Goal: Information Seeking & Learning: Learn about a topic

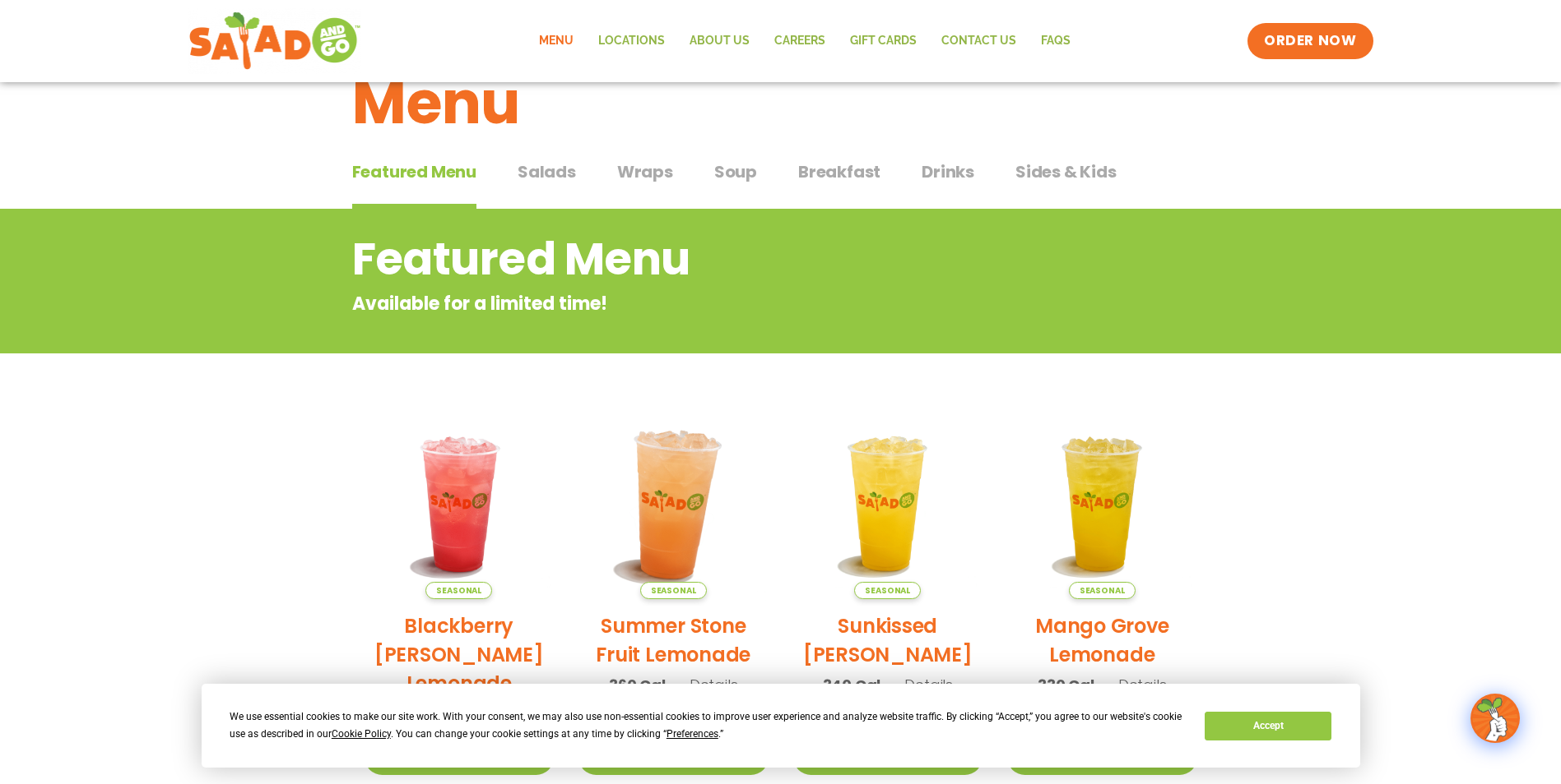
scroll to position [83, 0]
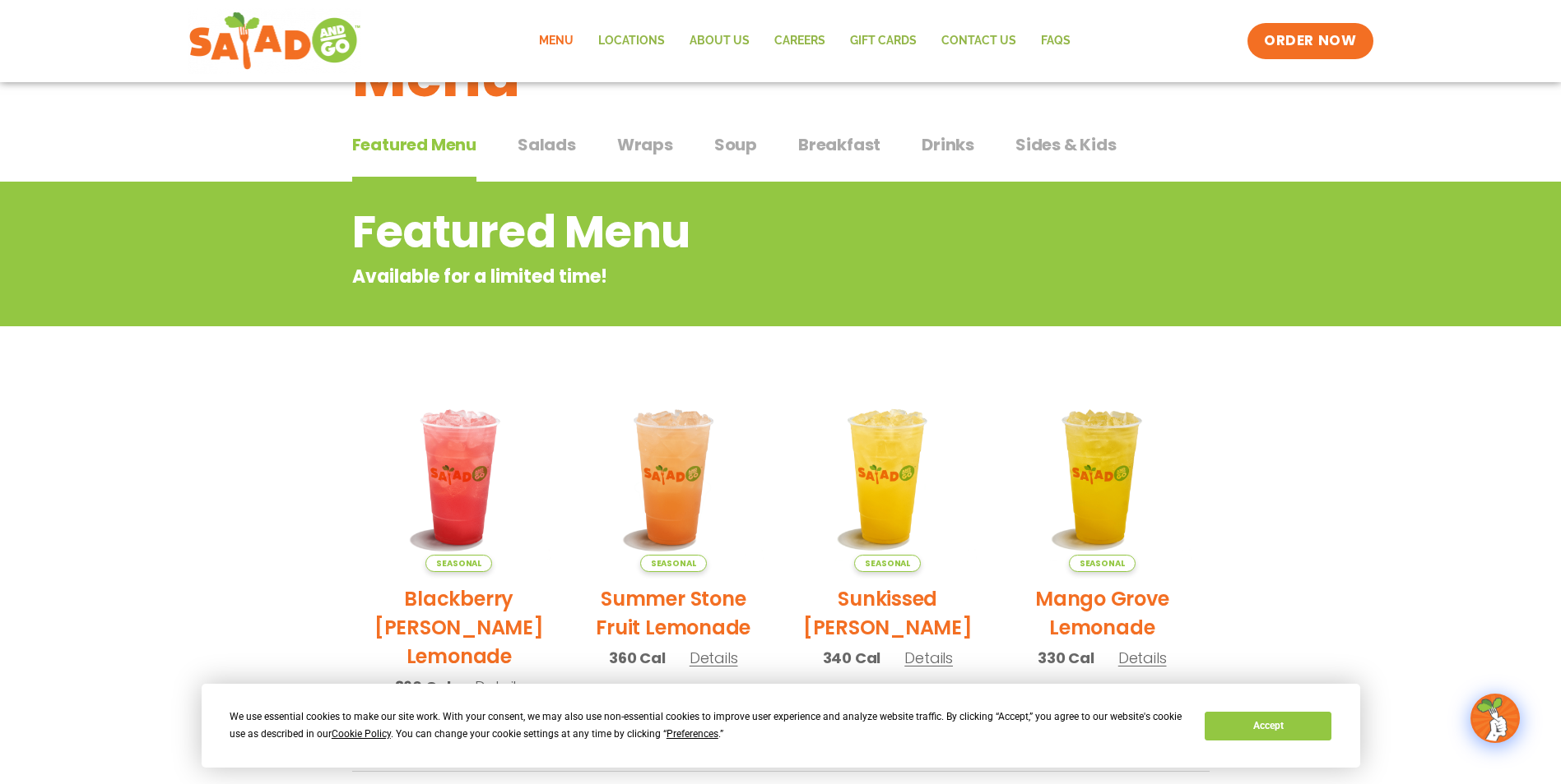
click at [631, 146] on span "Wraps" at bounding box center [645, 144] width 56 height 24
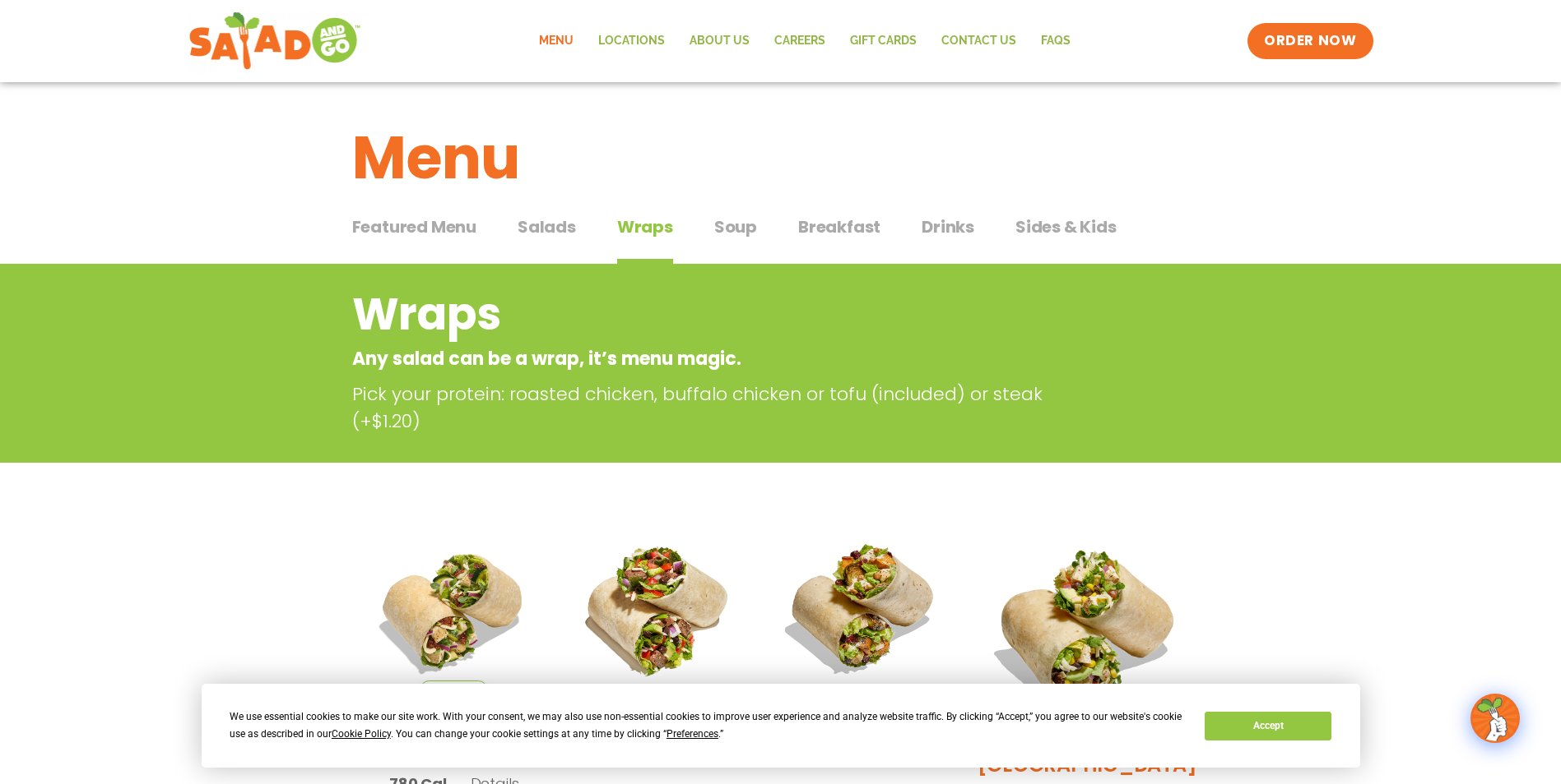
click at [429, 225] on span "Featured Menu" at bounding box center [414, 226] width 124 height 24
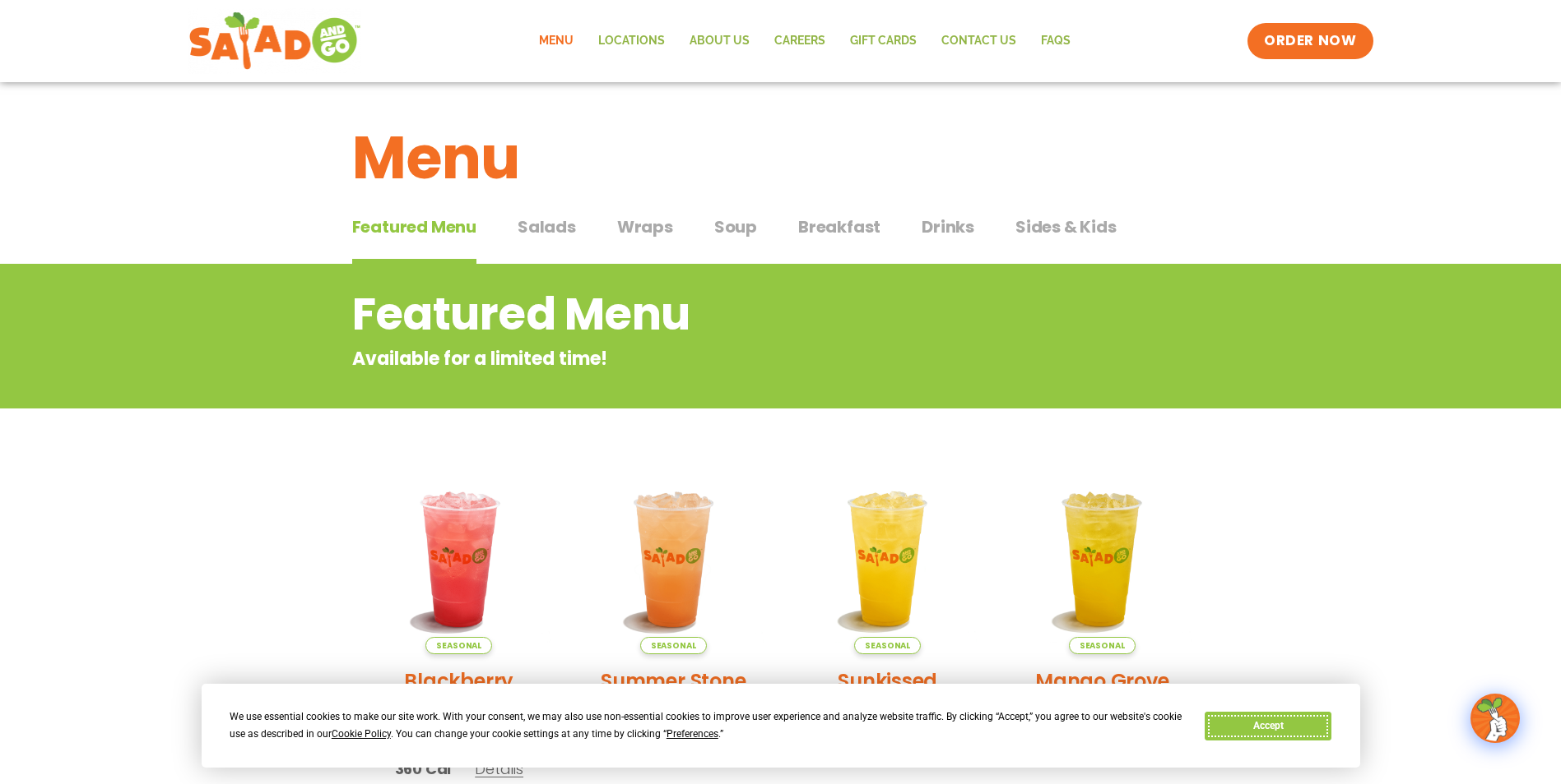
click at [1286, 724] on button "Accept" at bounding box center [1267, 727] width 126 height 29
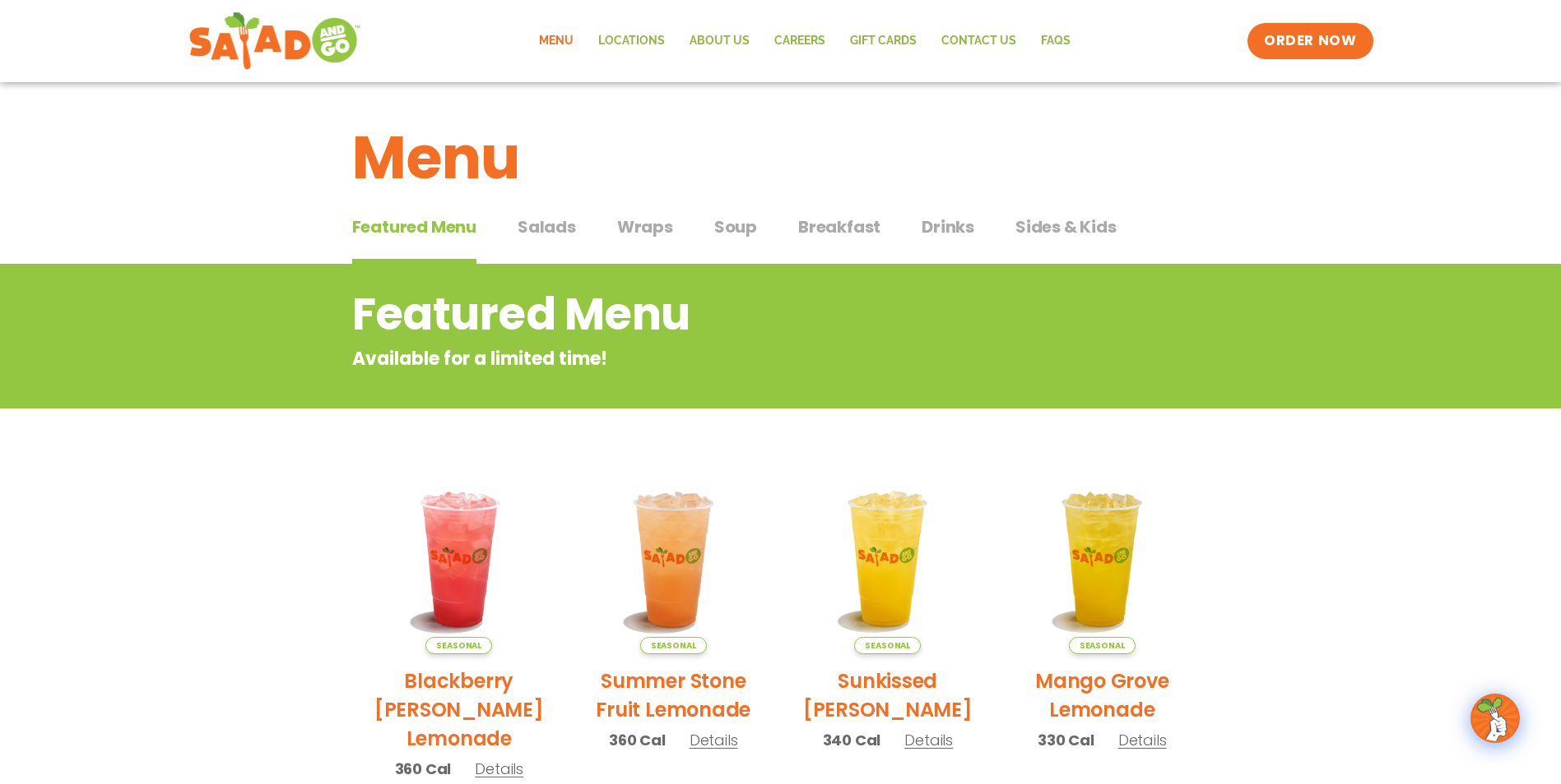
click at [551, 227] on span "Salads" at bounding box center [546, 226] width 58 height 24
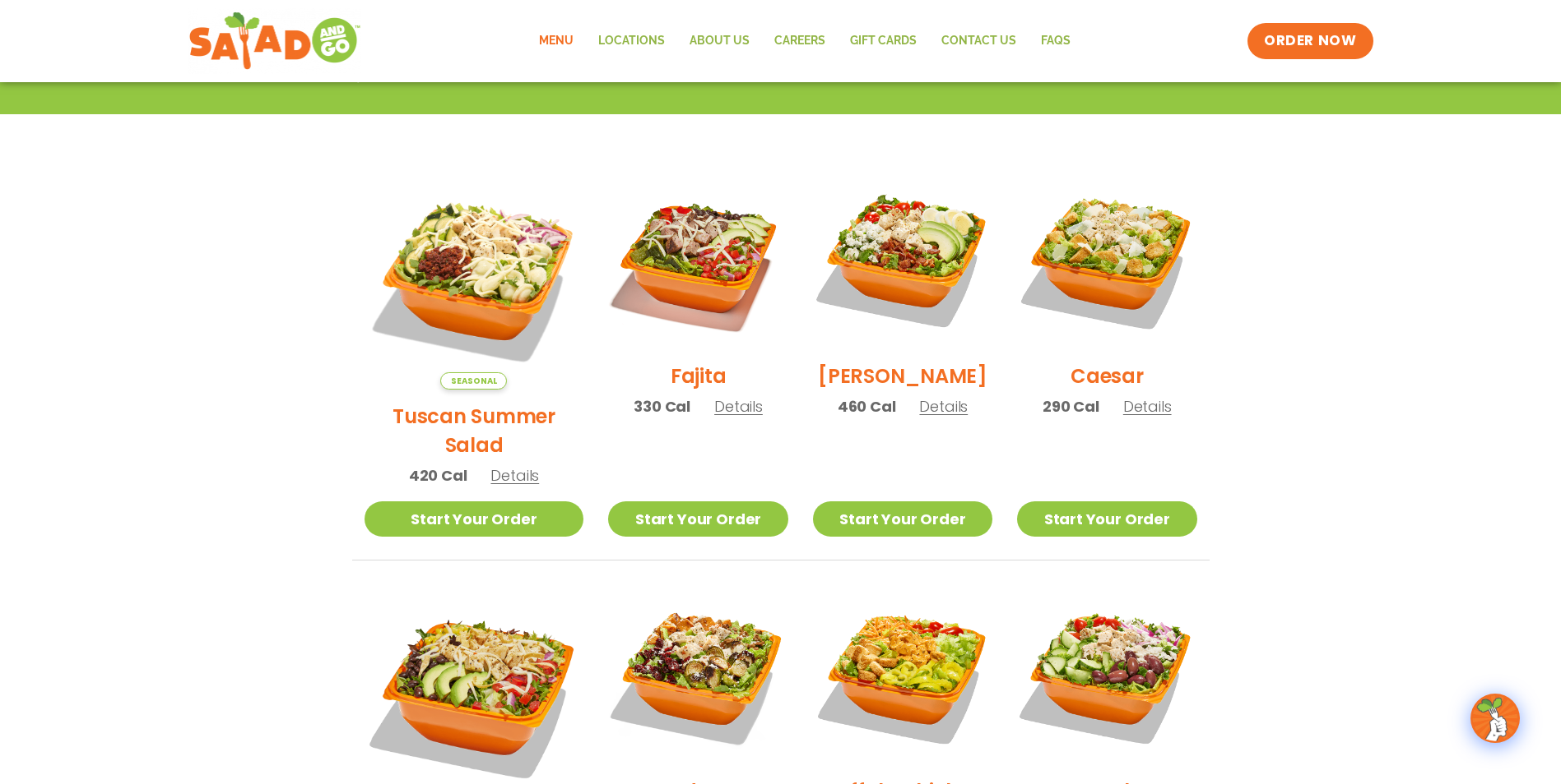
scroll to position [83, 0]
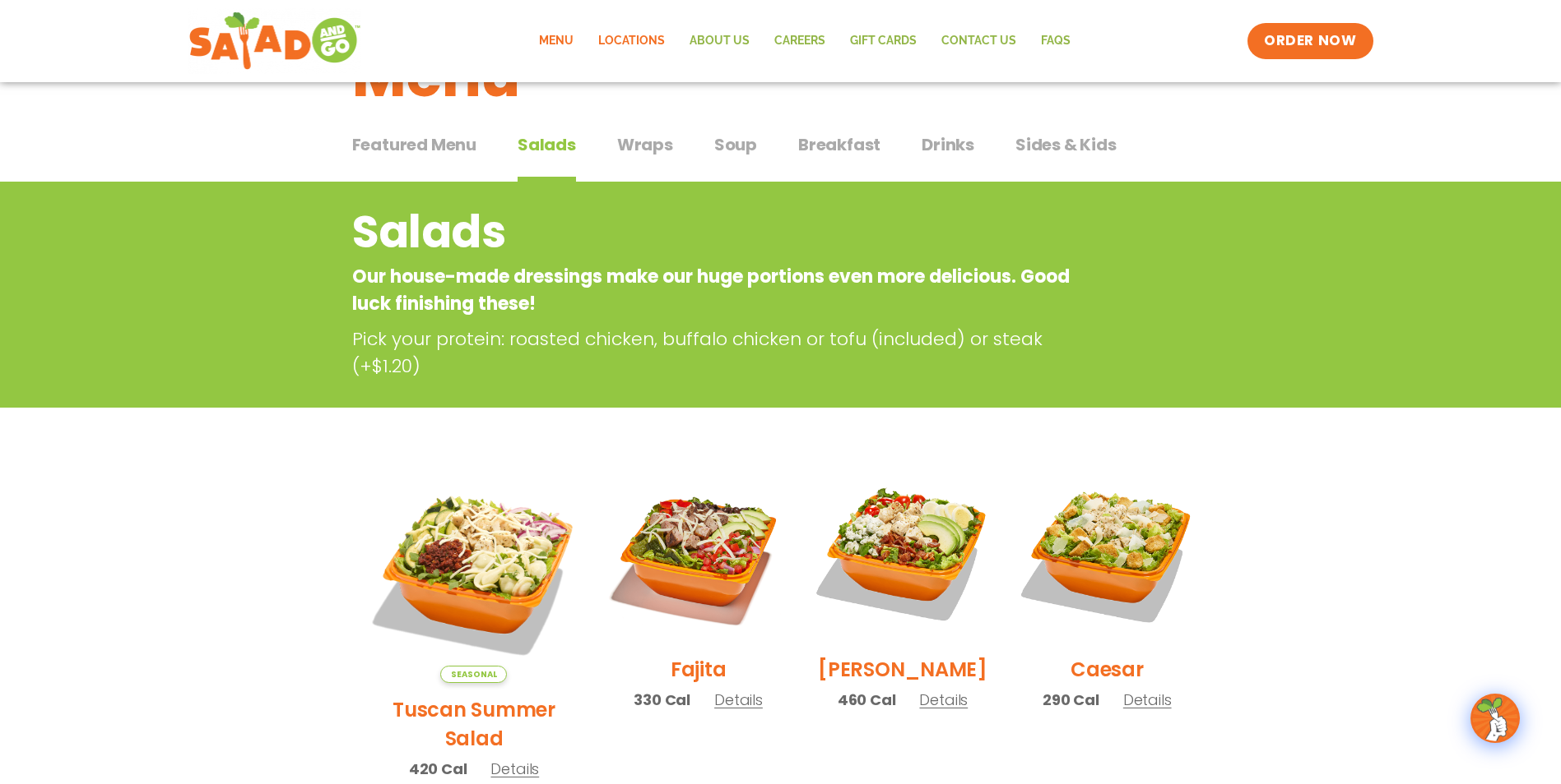
click at [639, 40] on link "Locations" at bounding box center [632, 41] width 91 height 38
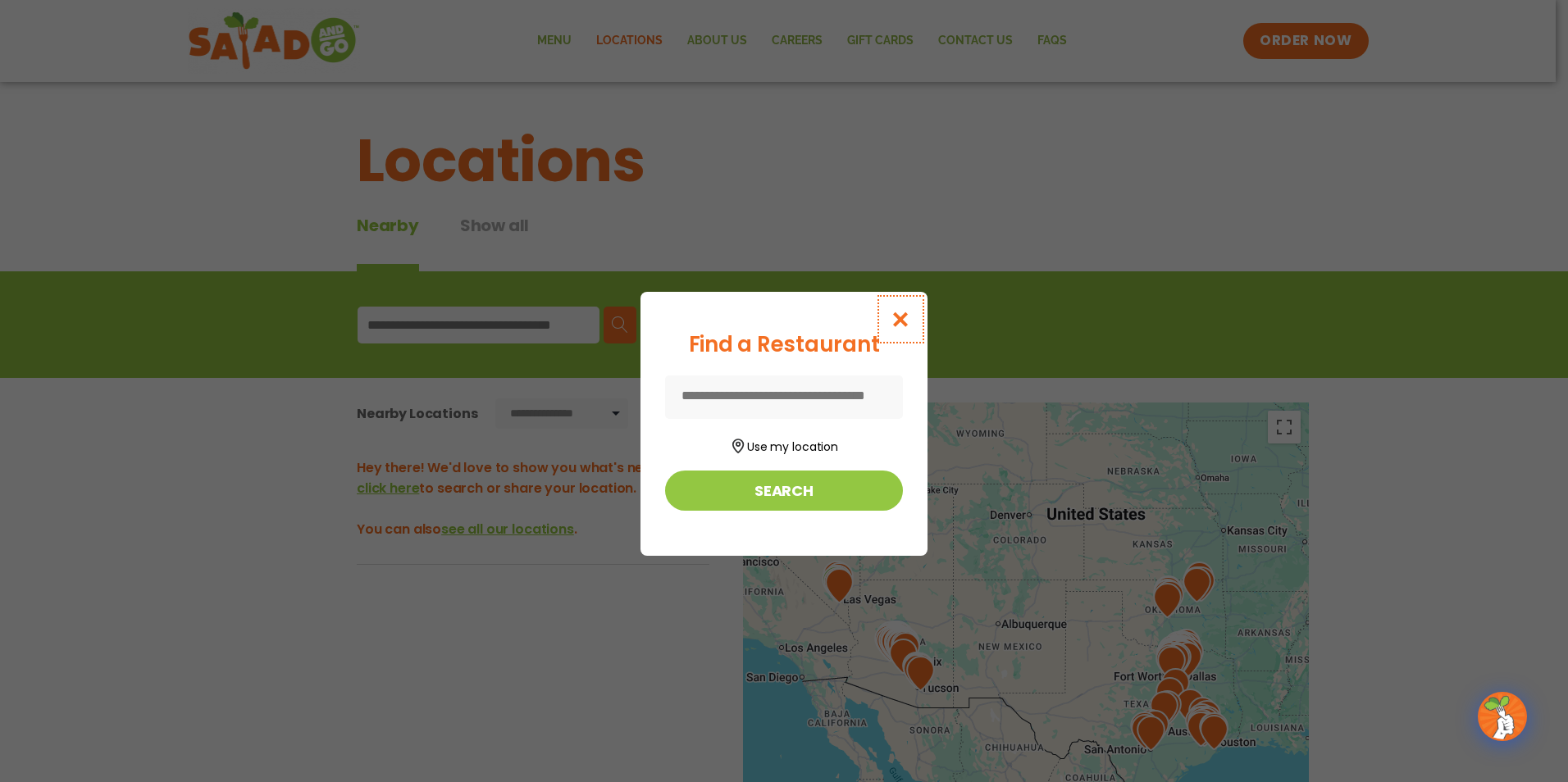
click at [901, 320] on icon "Close modal" at bounding box center [900, 320] width 20 height 17
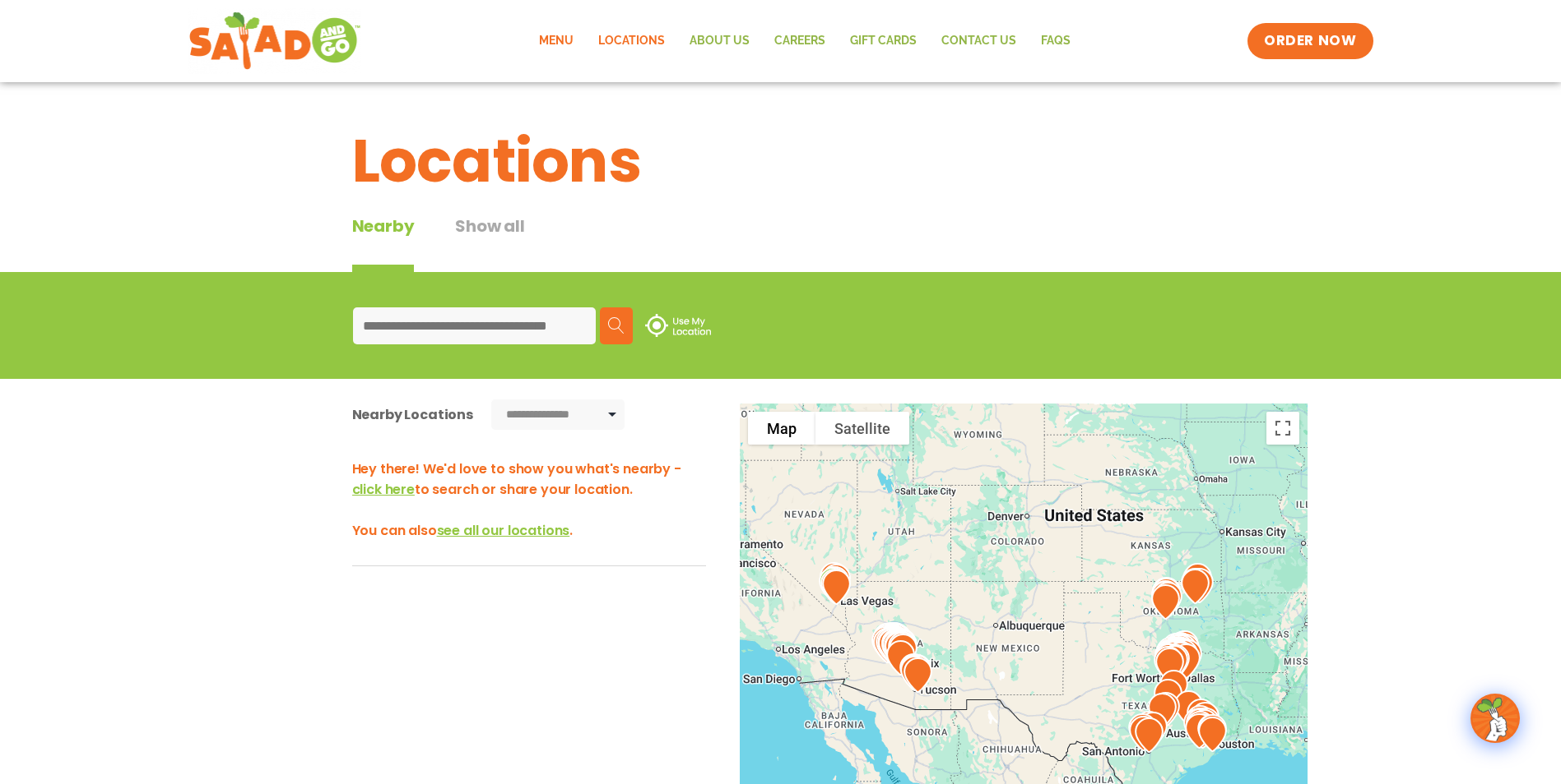
click at [559, 48] on link "Menu" at bounding box center [556, 41] width 59 height 38
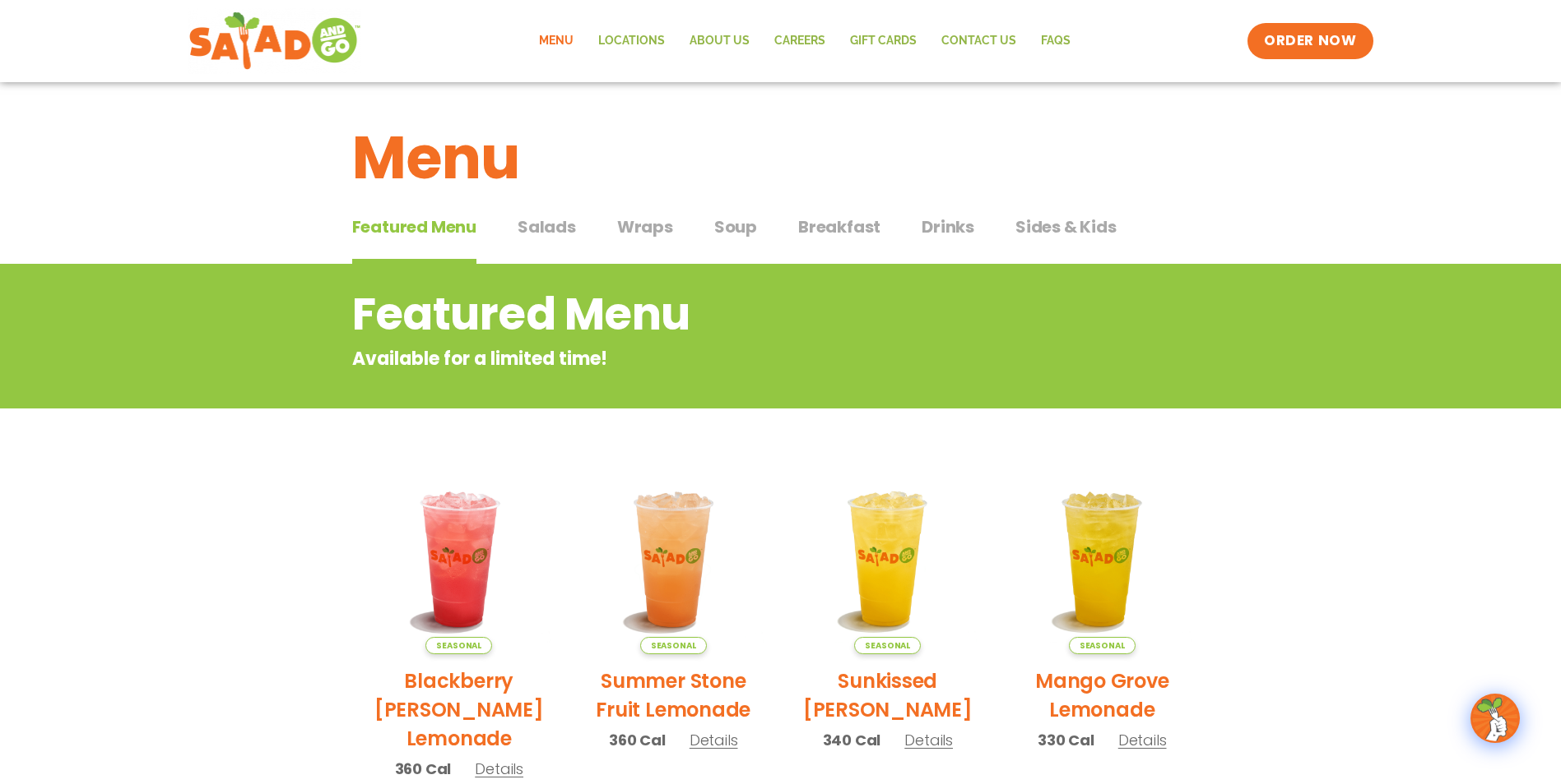
click at [568, 224] on span "Salads" at bounding box center [546, 226] width 58 height 24
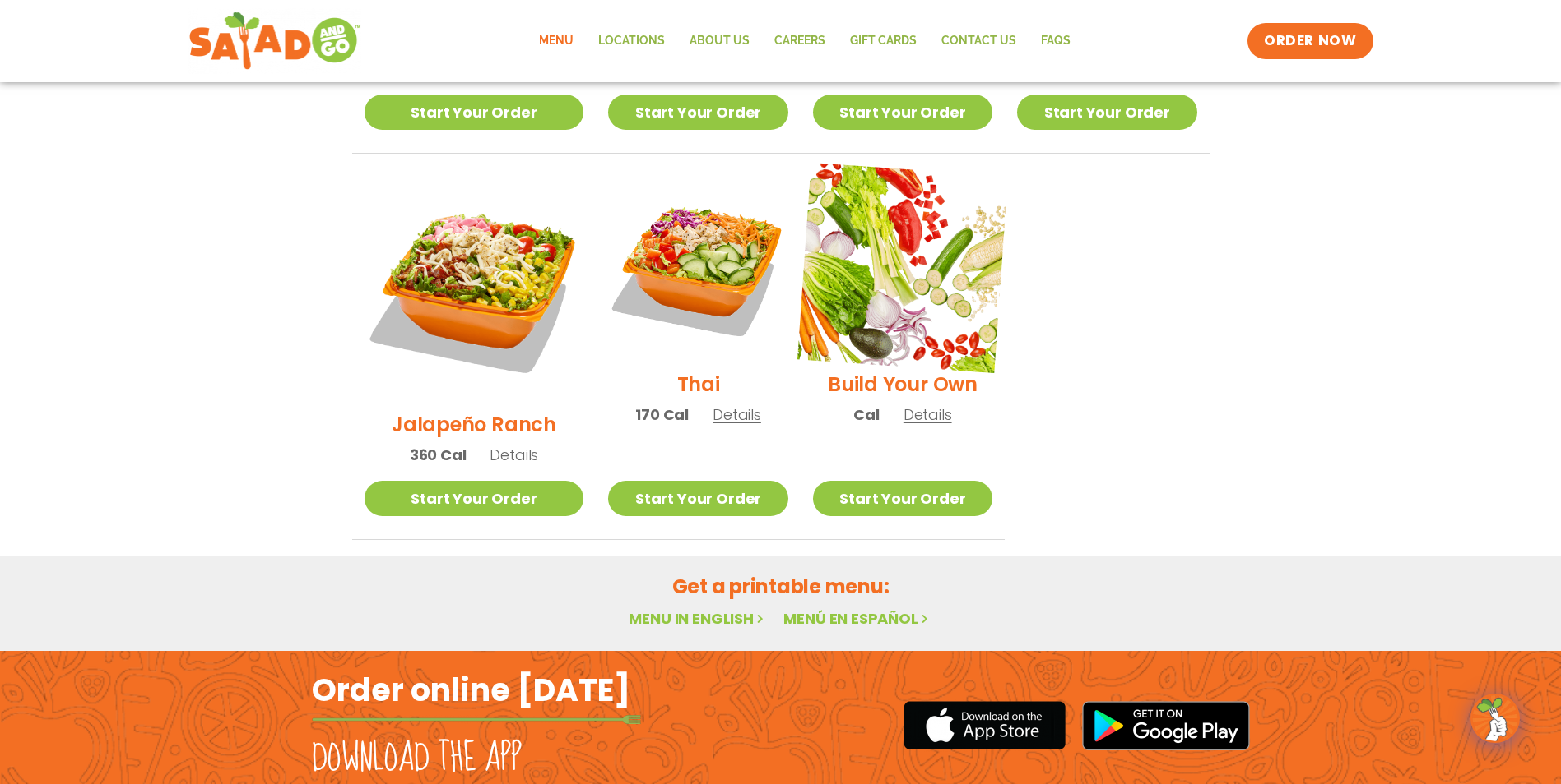
scroll to position [1198, 0]
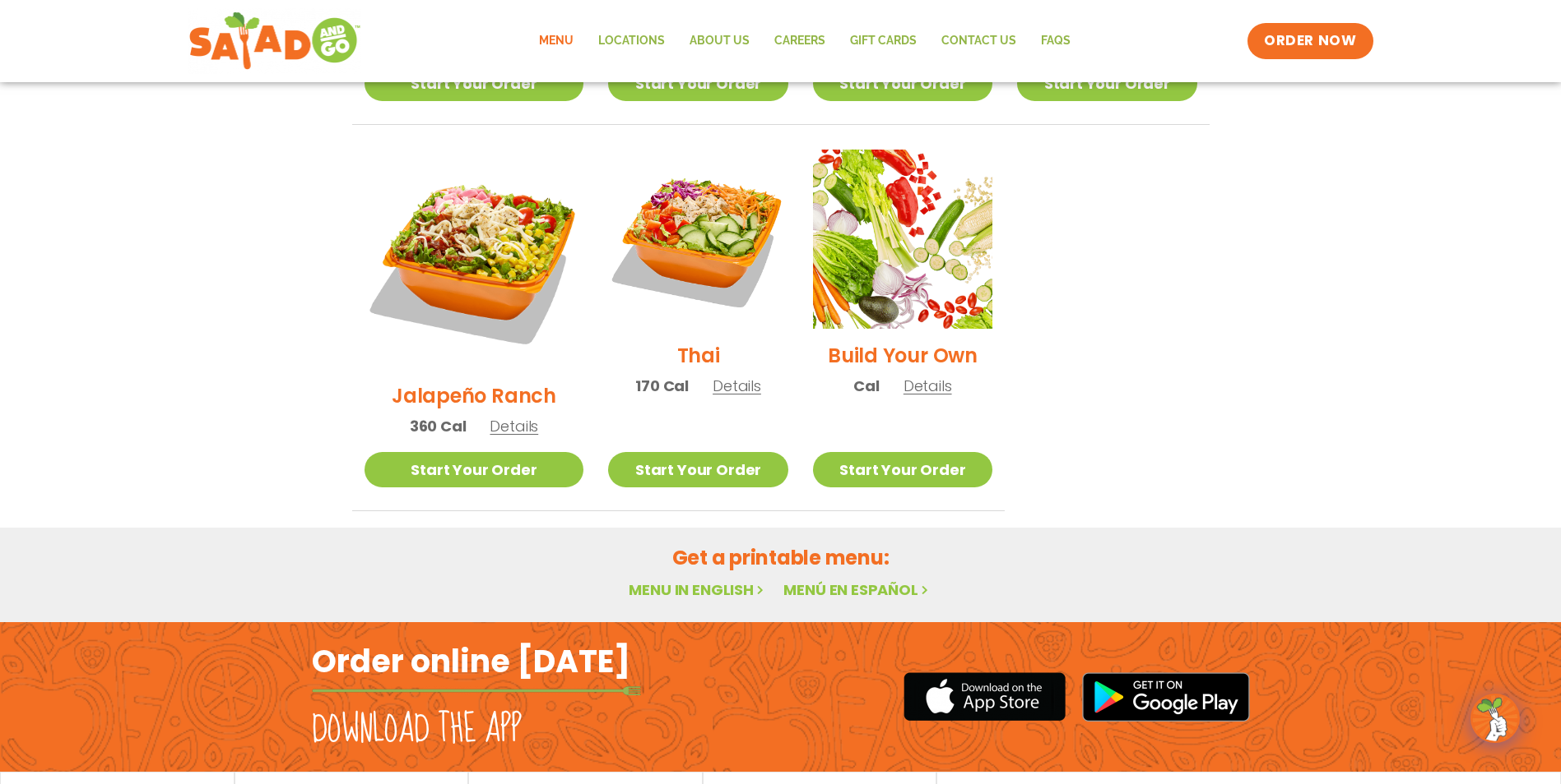
click at [684, 580] on link "Menu in English" at bounding box center [698, 590] width 138 height 20
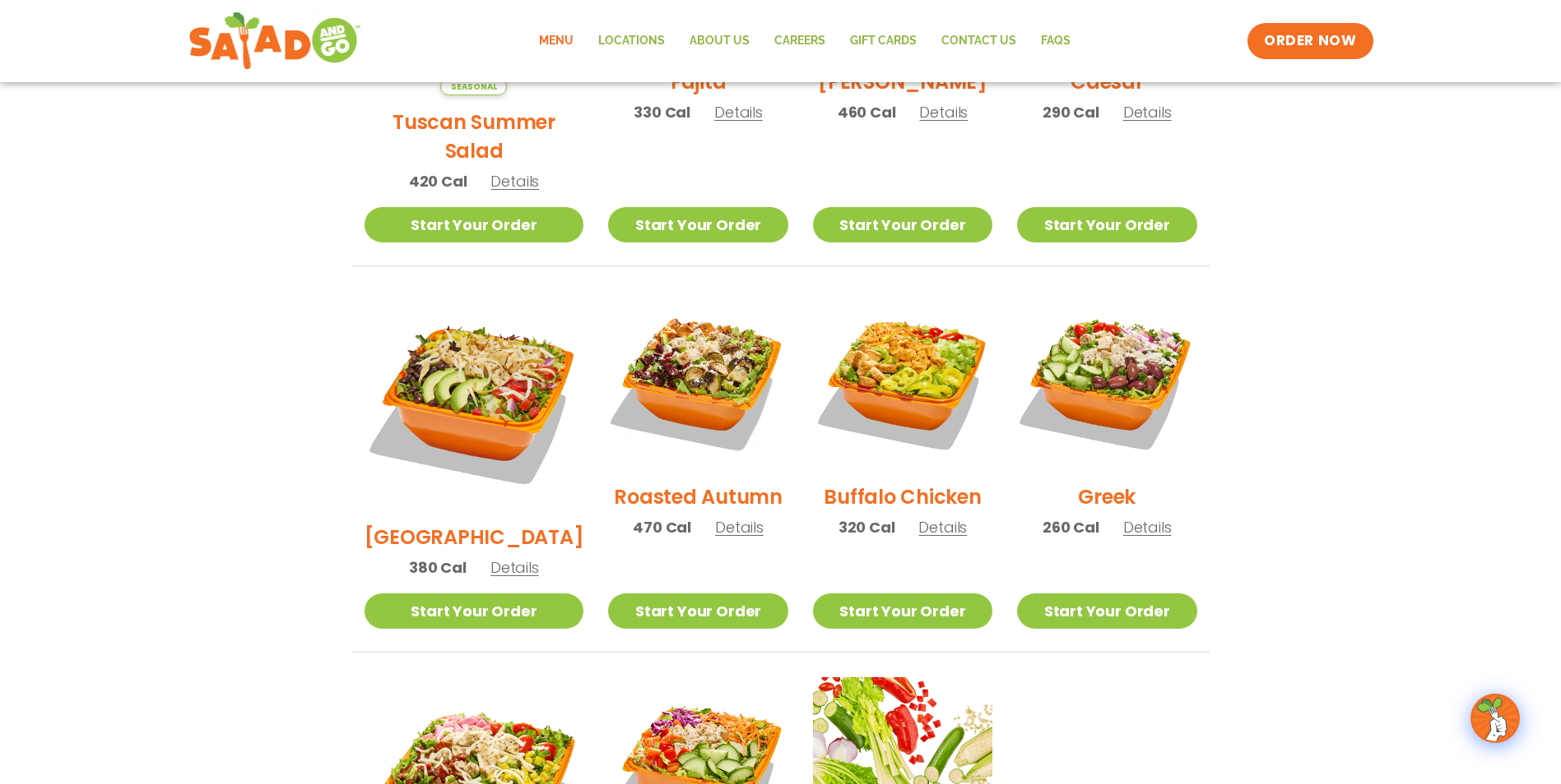
scroll to position [704, 0]
